Goal: Task Accomplishment & Management: Use online tool/utility

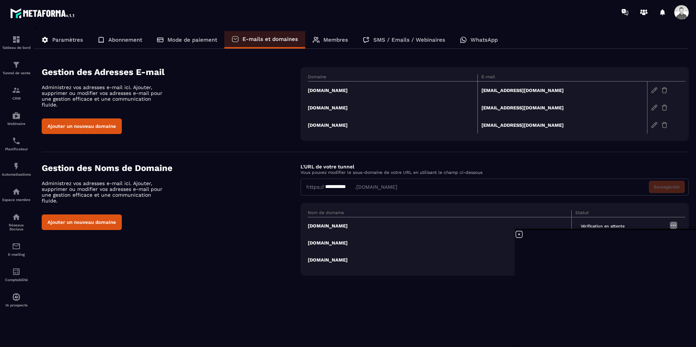
click at [338, 89] on td "[DOMAIN_NAME]" at bounding box center [393, 91] width 170 height 18
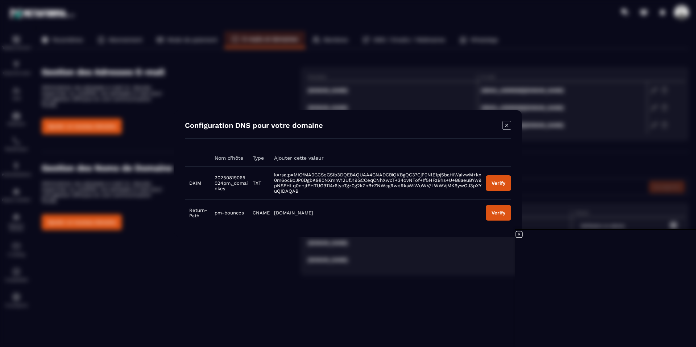
click at [341, 244] on div "Modal window" at bounding box center [348, 173] width 696 height 347
click at [507, 126] on icon "Modal window" at bounding box center [506, 125] width 9 height 9
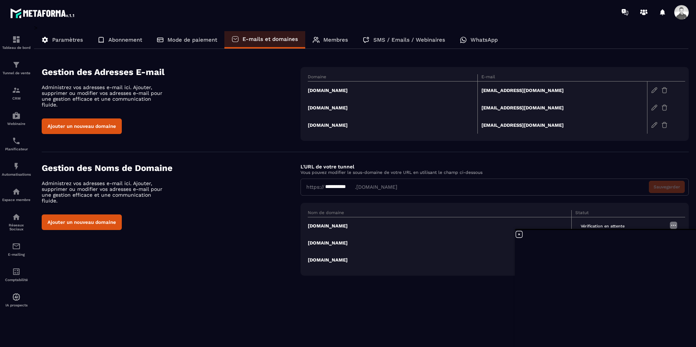
click at [336, 90] on td "[DOMAIN_NAME]" at bounding box center [393, 91] width 170 height 18
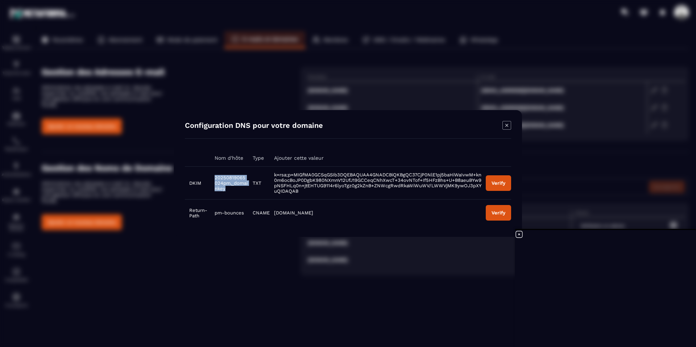
drag, startPoint x: 227, startPoint y: 190, endPoint x: 213, endPoint y: 178, distance: 18.0
click at [213, 178] on td "20250819065024pm._domainkey" at bounding box center [229, 183] width 38 height 33
copy span "20250819065024pm._domainkey"
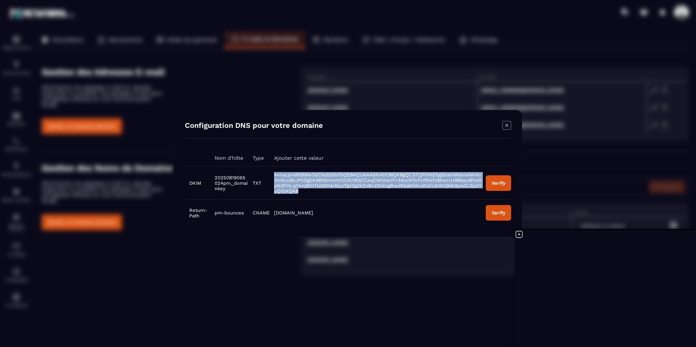
drag, startPoint x: 273, startPoint y: 176, endPoint x: 321, endPoint y: 192, distance: 50.3
click at [321, 192] on td "k=rsa;p=MIGfMA0GCSqGSIb3DQEBAQUAA4GNADCBiQKBgQC37CjP0NlE1pj5baHiWaIvwM+kn0m6ocB…" at bounding box center [376, 183] width 212 height 33
copy span "k=rsa;p=MIGfMA0GCSqGSIb3DQEBAQUAA4GNADCBiQKBgQC37CjP0NlE1pj5baHiWaIvwM+kn0m6ocB…"
click at [495, 179] on button "Verify" at bounding box center [498, 183] width 25 height 16
click at [493, 184] on div "Verify" at bounding box center [498, 182] width 14 height 5
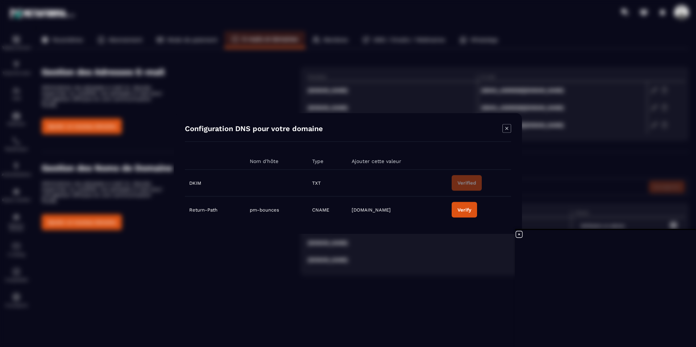
click at [459, 212] on div "Verify" at bounding box center [464, 209] width 14 height 5
click at [504, 128] on icon "Modal window" at bounding box center [506, 128] width 9 height 9
